Goal: Information Seeking & Learning: Learn about a topic

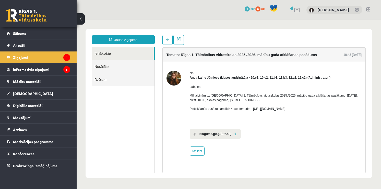
drag, startPoint x: -10, startPoint y: 143, endPoint x: -10, endPoint y: 201, distance: 58.0
click at [59, 56] on legend "Ziņojumi 1" at bounding box center [41, 57] width 57 height 12
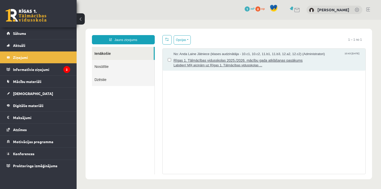
click at [280, 61] on span "Rīgas 1. Tālmācības vidusskolas 2025./2026. mācību gada atklāšanas pasākums" at bounding box center [267, 59] width 187 height 6
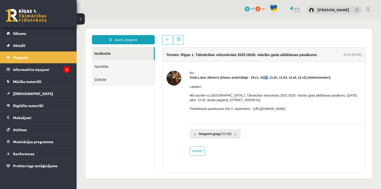
drag, startPoint x: 262, startPoint y: 78, endPoint x: 266, endPoint y: 77, distance: 4.2
click at [266, 77] on strong "Anda Laine Jātniece (klases audzinātāja - 10.c1, 10.c2, 11.b1, 11.b3, 12.a2, 12…" at bounding box center [260, 78] width 141 height 4
click at [265, 84] on div "Labdien! Mīļi aicinām uz Rīgas 1. Tālmācības vidusskolas 2025./2026. mācību gad…" at bounding box center [276, 100] width 172 height 40
click at [199, 74] on div "No:" at bounding box center [276, 73] width 172 height 5
click at [50, 68] on legend "Informatīvie ziņojumi 2" at bounding box center [41, 69] width 57 height 12
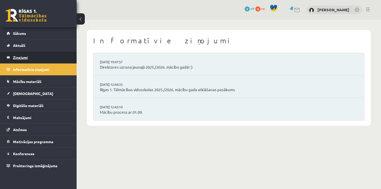
click at [39, 59] on legend "Ziņojumi 1" at bounding box center [41, 57] width 57 height 12
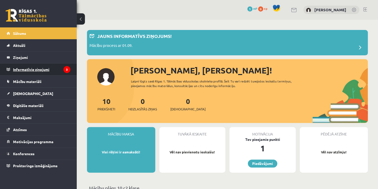
click at [56, 73] on legend "Informatīvie ziņojumi 3" at bounding box center [41, 69] width 57 height 12
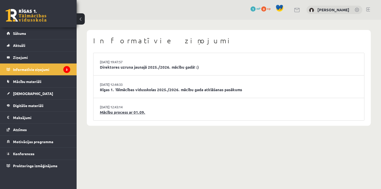
click at [115, 112] on link "Mācību process ar 01.09." at bounding box center [229, 112] width 258 height 6
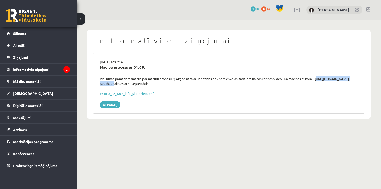
drag, startPoint x: 147, startPoint y: 84, endPoint x: 94, endPoint y: 83, distance: 53.2
click at [94, 83] on div "29.08.2025 12:43:14 Mācību process ar 01.09. Pielikumā pamatinformācija par māc…" at bounding box center [228, 83] width 271 height 61
copy div "https://youtu.be/T7bkQjP0Kq0"
click at [167, 139] on body "0 Dāvanas 1 mP 0 xp Darja Vasiļevska Sākums Aktuāli Kā mācīties eSKOLĀ Kontakti…" at bounding box center [190, 94] width 381 height 189
click at [123, 94] on link "eSkola_uz_1.09._info_skolēniem.pdf" at bounding box center [127, 93] width 54 height 4
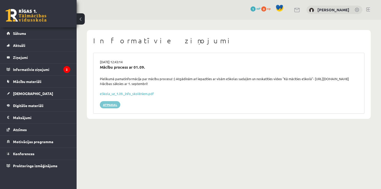
click at [110, 105] on link "Atpakaļ" at bounding box center [110, 104] width 20 height 7
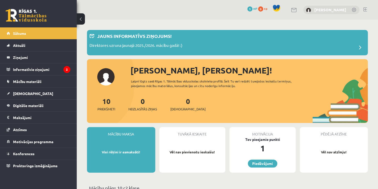
click at [320, 9] on link "[PERSON_NAME]" at bounding box center [330, 9] width 32 height 5
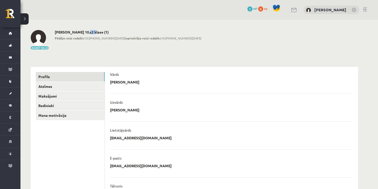
drag, startPoint x: 91, startPoint y: 33, endPoint x: 84, endPoint y: 31, distance: 7.0
click at [84, 31] on h2 "[PERSON_NAME] 10.c2 klase (1)" at bounding box center [128, 32] width 146 height 4
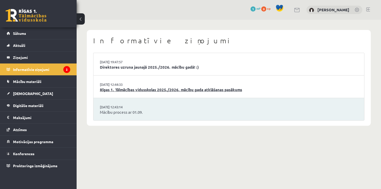
click at [127, 91] on link "Rīgas 1. Tālmācības vidusskolas 2025./2026. mācību gada atklāšanas pasākums" at bounding box center [229, 90] width 258 height 6
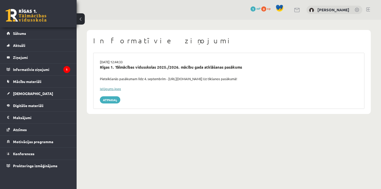
click at [120, 89] on link "Ielūgums.jpeg" at bounding box center [110, 88] width 21 height 4
click at [54, 70] on legend "Informatīvie ziņojumi 1" at bounding box center [41, 69] width 57 height 12
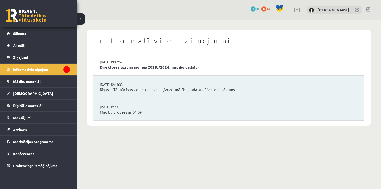
click at [127, 69] on link "Direktores uzruna jaunajā 2025./2026. mācību gadā! :)" at bounding box center [229, 67] width 258 height 6
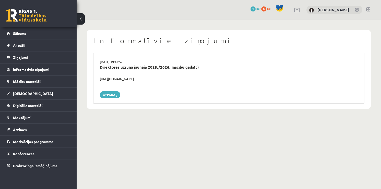
click at [112, 79] on div "[URL][DOMAIN_NAME]" at bounding box center [229, 78] width 266 height 5
click at [112, 79] on div "https://youtube.com/shorts/lM8RsWyzCn4" at bounding box center [229, 78] width 266 height 5
drag, startPoint x: 164, startPoint y: 79, endPoint x: 98, endPoint y: 77, distance: 65.5
click at [98, 77] on div "https://youtube.com/shorts/lM8RsWyzCn4" at bounding box center [229, 78] width 266 height 5
click at [104, 93] on link "Atpakaļ" at bounding box center [110, 94] width 20 height 7
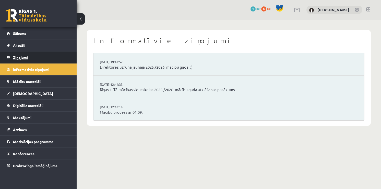
click at [29, 59] on legend "Ziņojumi 0" at bounding box center [41, 57] width 57 height 12
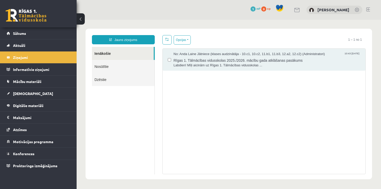
click at [132, 82] on link "Dzēstie" at bounding box center [123, 79] width 63 height 13
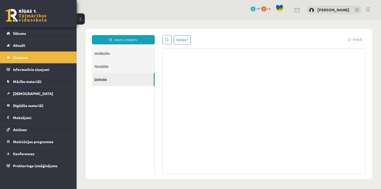
click at [126, 69] on link "Nosūtītie" at bounding box center [123, 66] width 63 height 13
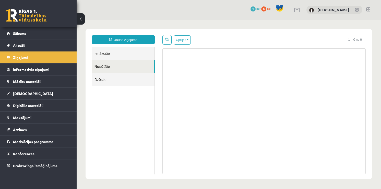
click at [121, 53] on link "Ienākošie" at bounding box center [123, 53] width 63 height 13
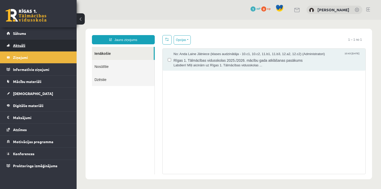
click at [21, 45] on span "Aktuāli" at bounding box center [19, 45] width 12 height 5
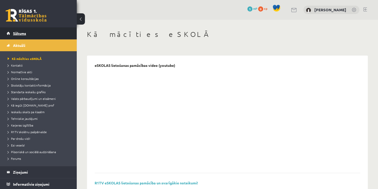
click at [20, 38] on link "Sākums" at bounding box center [39, 33] width 64 height 12
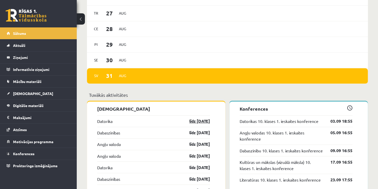
scroll to position [332, 0]
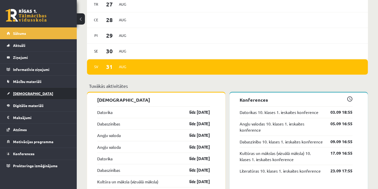
click at [18, 91] on span "[DEMOGRAPHIC_DATA]" at bounding box center [33, 93] width 40 height 5
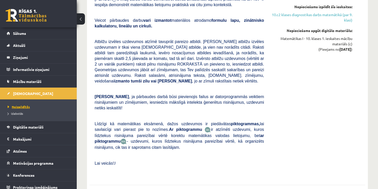
scroll to position [843, 0]
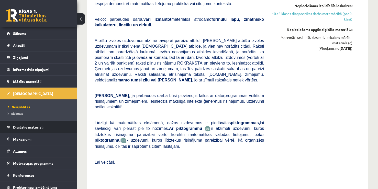
click at [21, 128] on span "Digitālie materiāli" at bounding box center [28, 126] width 30 height 5
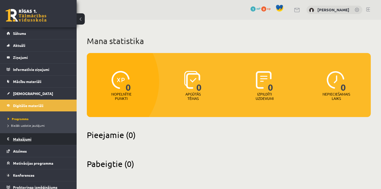
click at [25, 138] on legend "Maksājumi 0" at bounding box center [41, 139] width 57 height 12
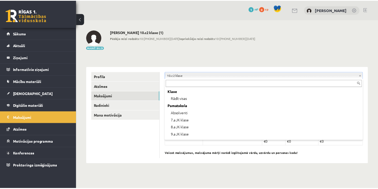
scroll to position [71, 0]
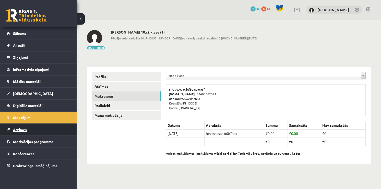
click at [17, 130] on span "Atzīmes" at bounding box center [20, 129] width 14 height 5
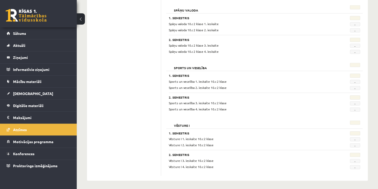
scroll to position [494, 0]
click at [42, 143] on link "Motivācijas programma" at bounding box center [39, 141] width 64 height 12
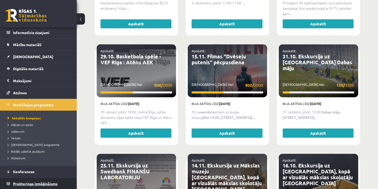
scroll to position [519, 0]
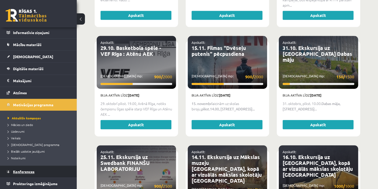
click at [26, 170] on span "Konferences" at bounding box center [23, 171] width 21 height 5
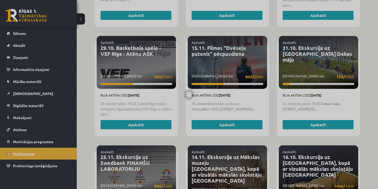
scroll to position [55, 0]
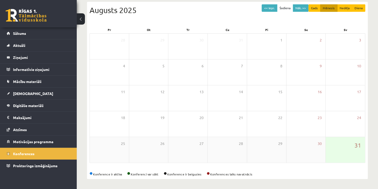
click at [341, 154] on div "31" at bounding box center [344, 150] width 39 height 26
click at [304, 12] on div "Augusts 2025" at bounding box center [227, 10] width 276 height 12
click at [302, 8] on button "Nāk. >>" at bounding box center [301, 7] width 16 height 7
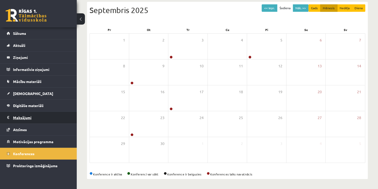
click at [28, 116] on legend "Maksājumi 0" at bounding box center [41, 117] width 57 height 12
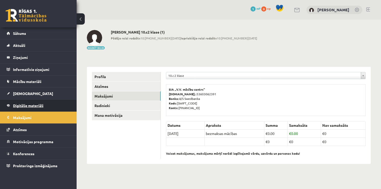
click at [30, 108] on link "Digitālie materiāli" at bounding box center [39, 105] width 64 height 12
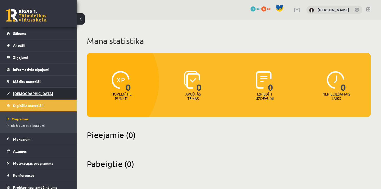
click at [24, 90] on link "[DEMOGRAPHIC_DATA]" at bounding box center [39, 93] width 64 height 12
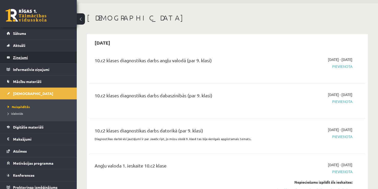
scroll to position [26, 0]
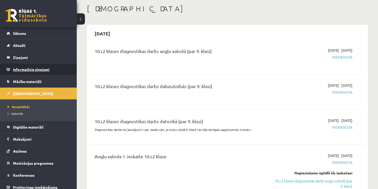
click at [28, 72] on legend "Informatīvie ziņojumi 0" at bounding box center [41, 69] width 57 height 12
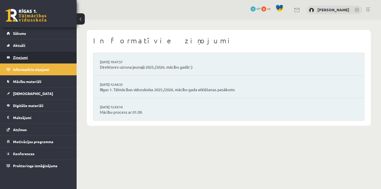
click at [25, 52] on legend "Ziņojumi 0" at bounding box center [41, 57] width 57 height 12
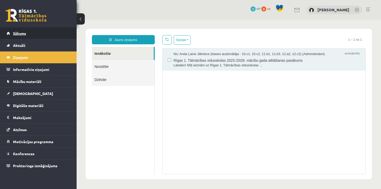
click at [25, 33] on span "Sākums" at bounding box center [19, 33] width 13 height 5
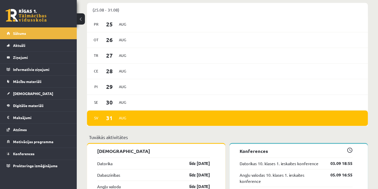
click at [117, 113] on div "[DATE]" at bounding box center [109, 117] width 37 height 11
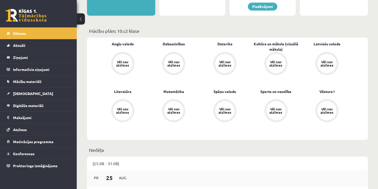
click at [122, 179] on span "Aug" at bounding box center [122, 178] width 11 height 8
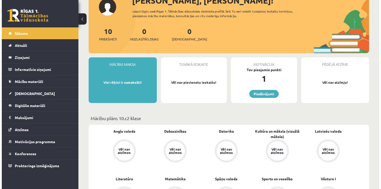
scroll to position [0, 0]
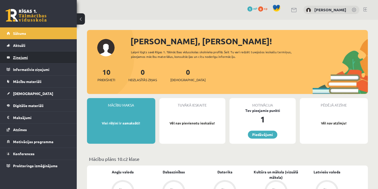
click at [24, 54] on legend "Ziņojumi 0" at bounding box center [41, 57] width 57 height 12
